Goal: Task Accomplishment & Management: Use online tool/utility

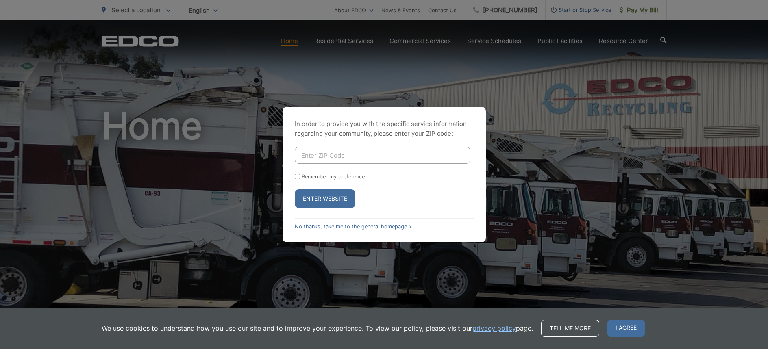
click at [346, 155] on input "Enter ZIP Code" at bounding box center [383, 155] width 176 height 17
type input "92024"
click at [330, 203] on button "Enter Website" at bounding box center [325, 199] width 61 height 19
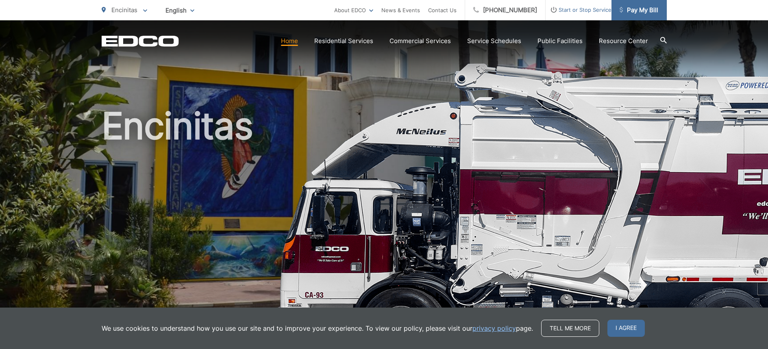
click at [643, 11] on span "Pay My Bill" at bounding box center [639, 10] width 39 height 10
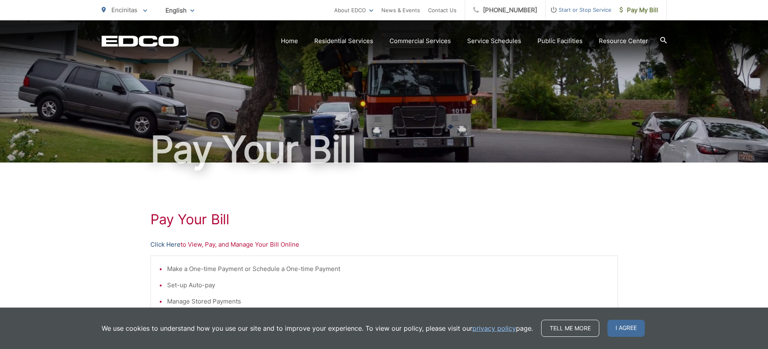
click at [170, 244] on link "Click Here" at bounding box center [166, 245] width 30 height 10
